Goal: Task Accomplishment & Management: Manage account settings

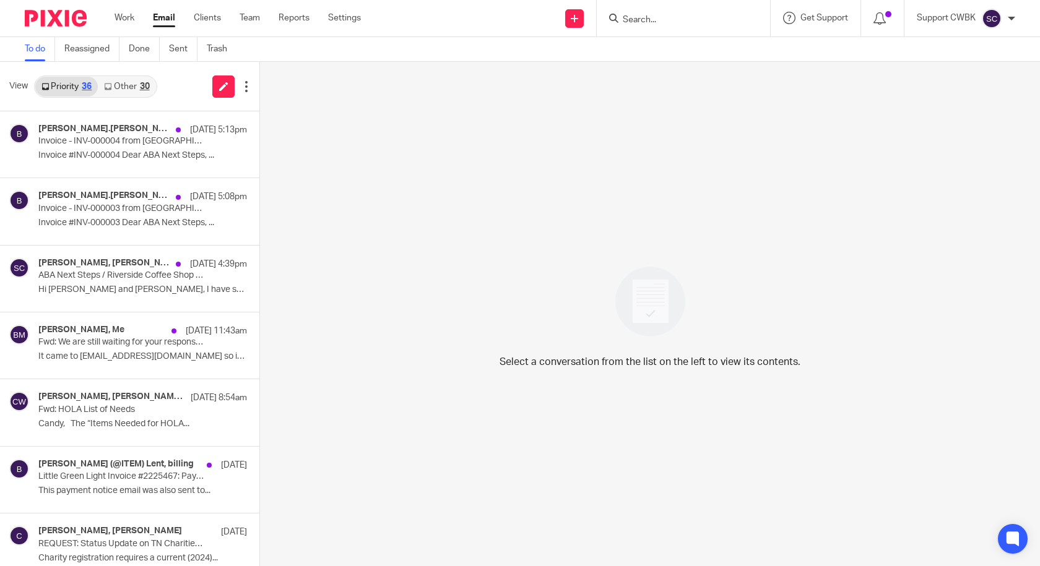
click at [128, 82] on link "Other 30" at bounding box center [127, 87] width 58 height 20
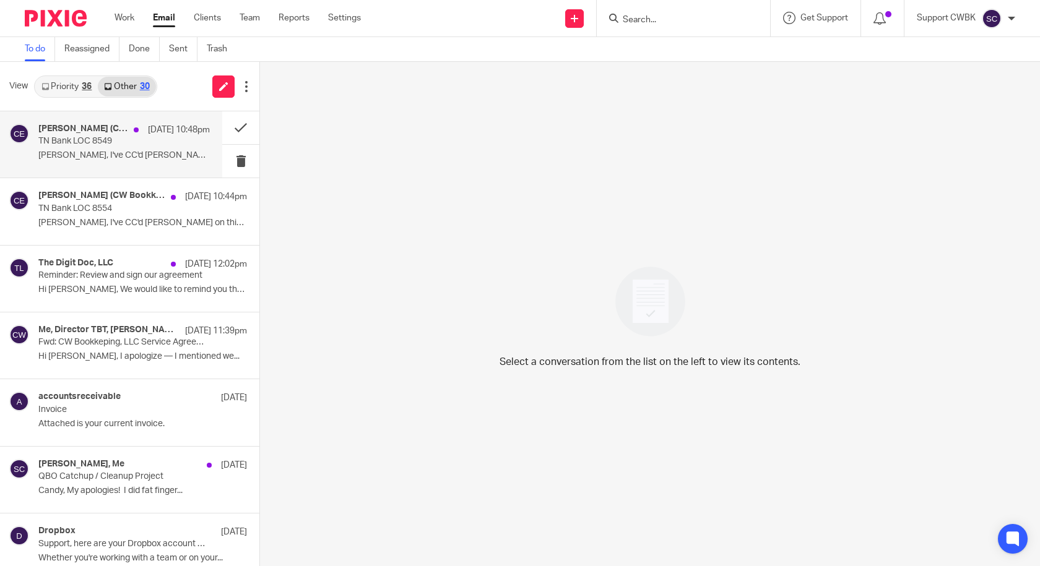
click at [73, 136] on p "TN Bank LOC 8549" at bounding box center [106, 141] width 137 height 11
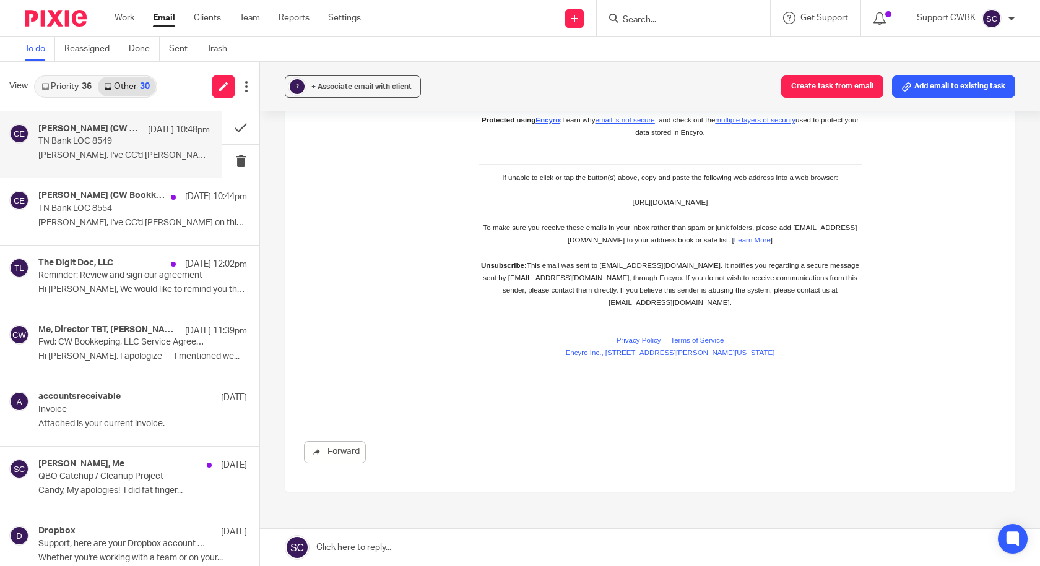
scroll to position [495, 0]
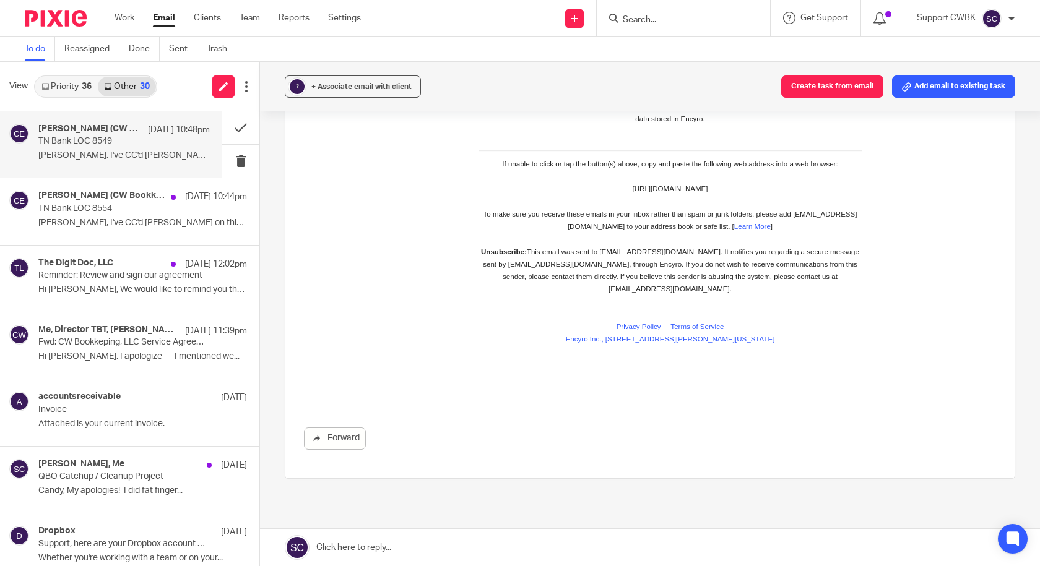
click at [46, 84] on icon at bounding box center [44, 86] width 7 height 7
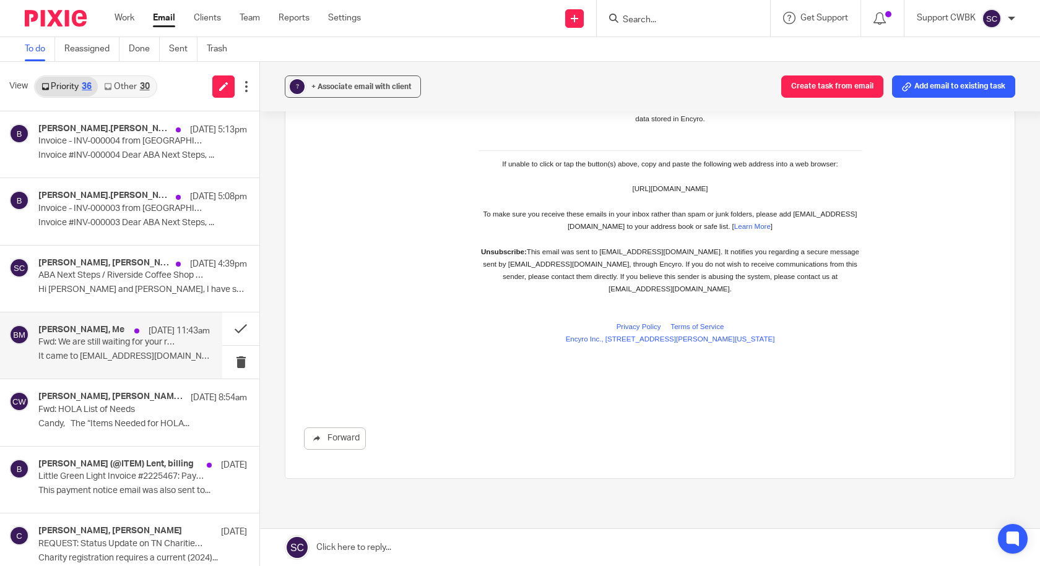
click at [59, 352] on p "It came to 4848scheel@gmail.com so it should..." at bounding box center [123, 357] width 171 height 11
click at [80, 339] on p "Fwd: We are still waiting for your response on Case #: 15143306946" at bounding box center [106, 342] width 137 height 11
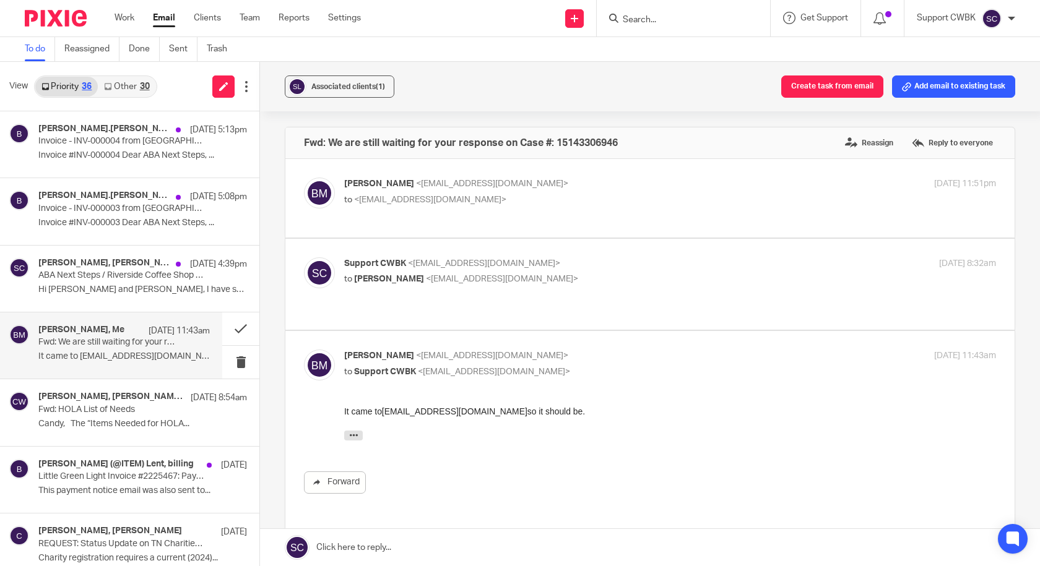
scroll to position [0, 0]
click at [625, 199] on p "to <support@cwbookkeepingservice.com>" at bounding box center [561, 200] width 435 height 13
checkbox input "true"
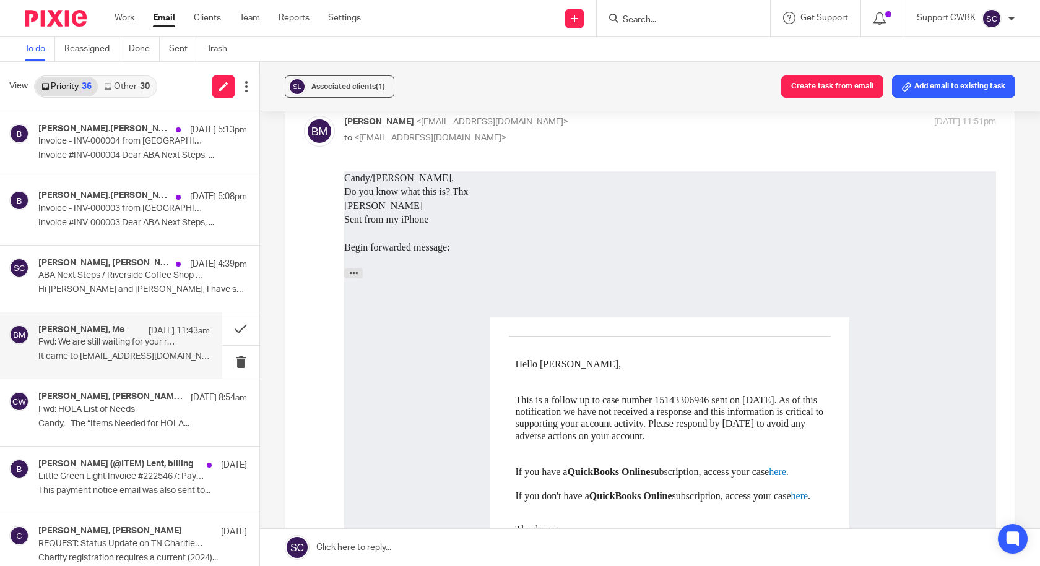
scroll to position [124, 0]
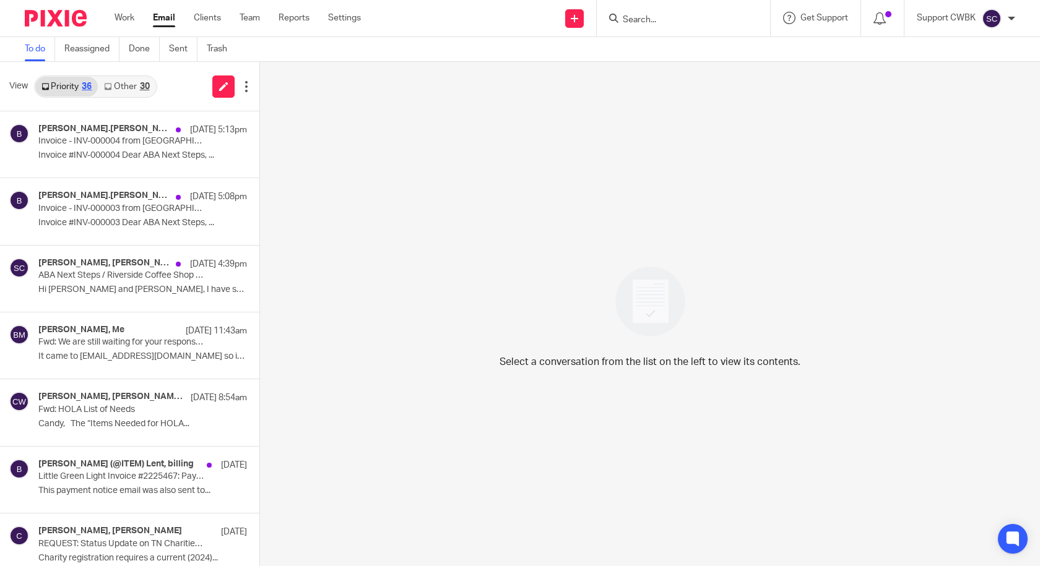
click at [119, 89] on link "Other 30" at bounding box center [127, 87] width 58 height 20
